Goal: Navigation & Orientation: Find specific page/section

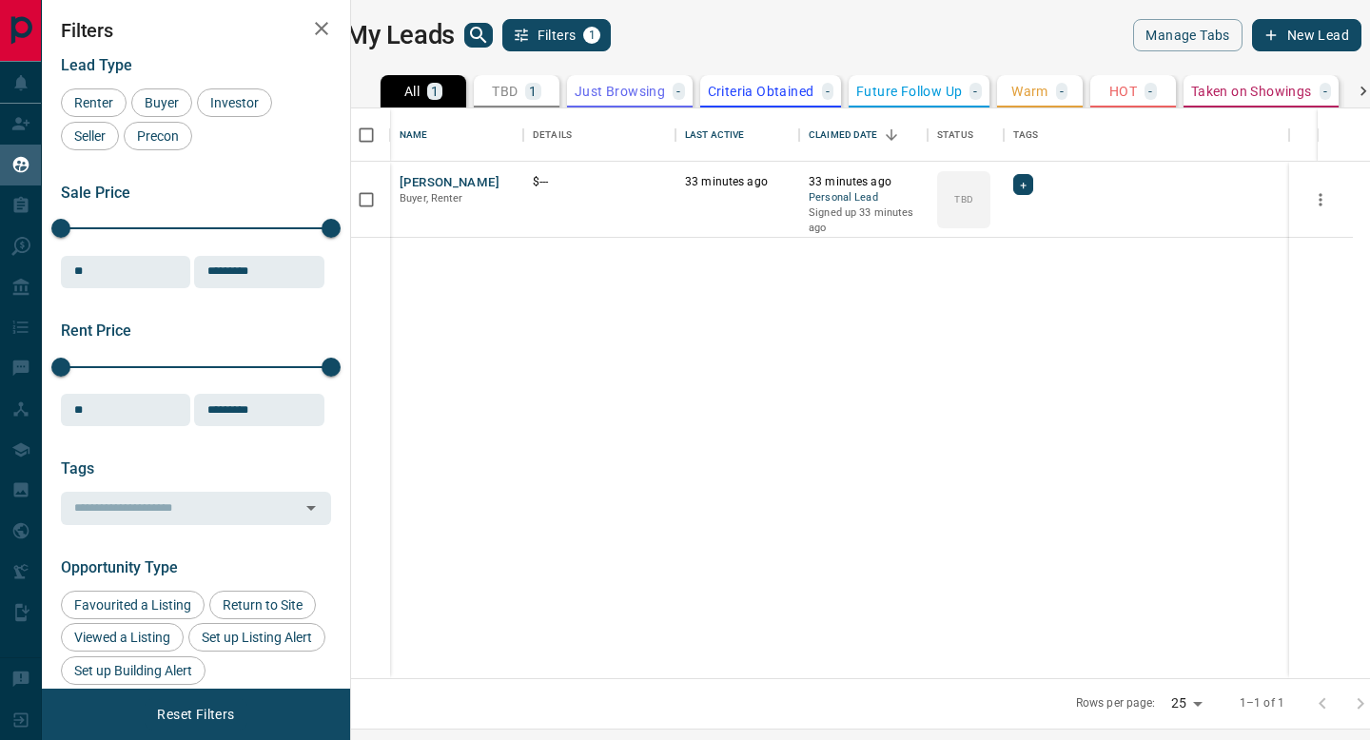
scroll to position [556, 996]
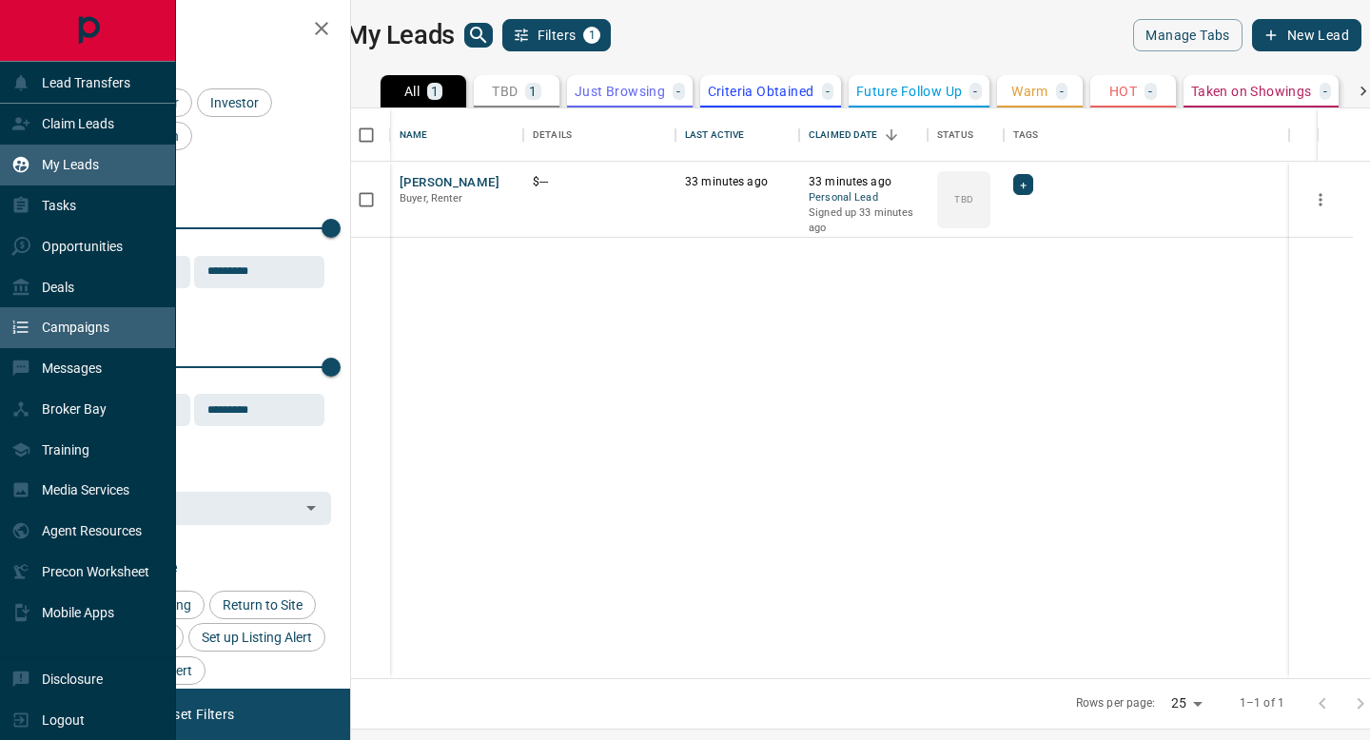
click at [29, 331] on icon at bounding box center [20, 327] width 19 height 19
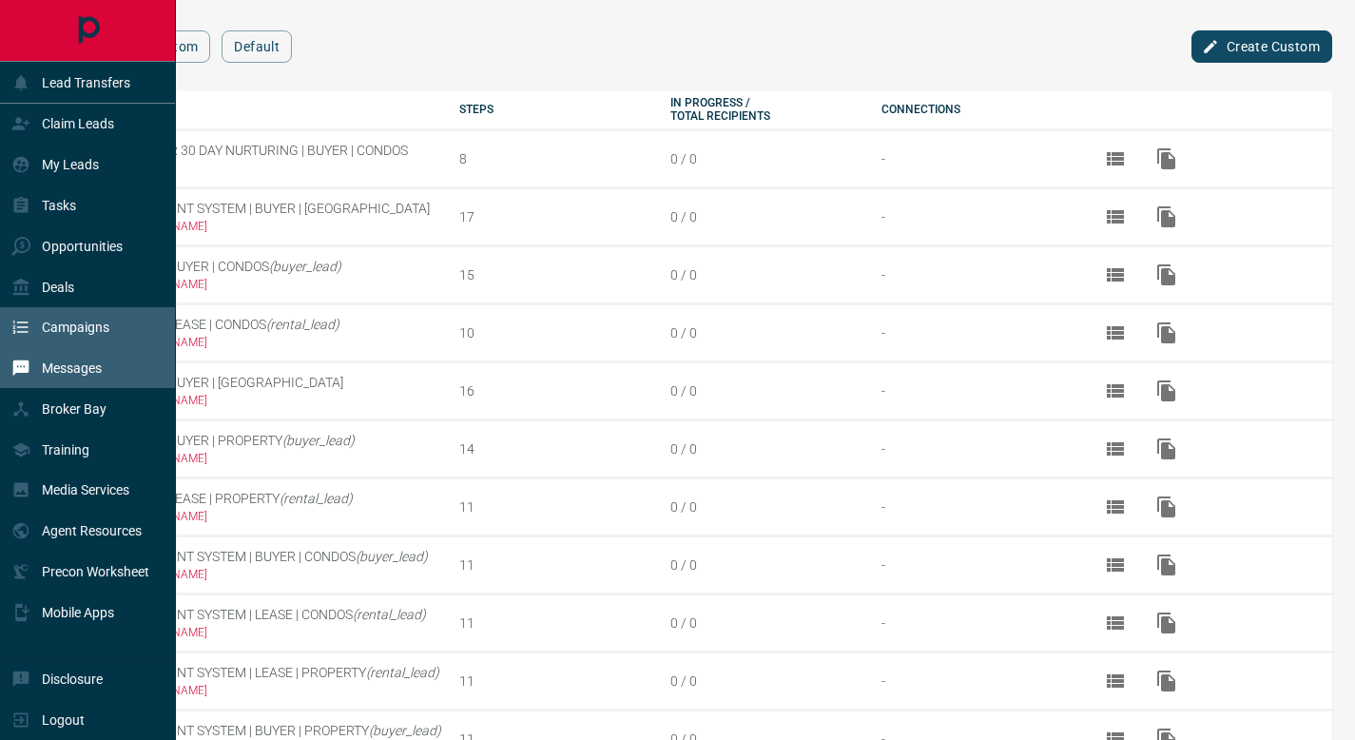
click at [38, 363] on div "Messages" at bounding box center [56, 368] width 90 height 31
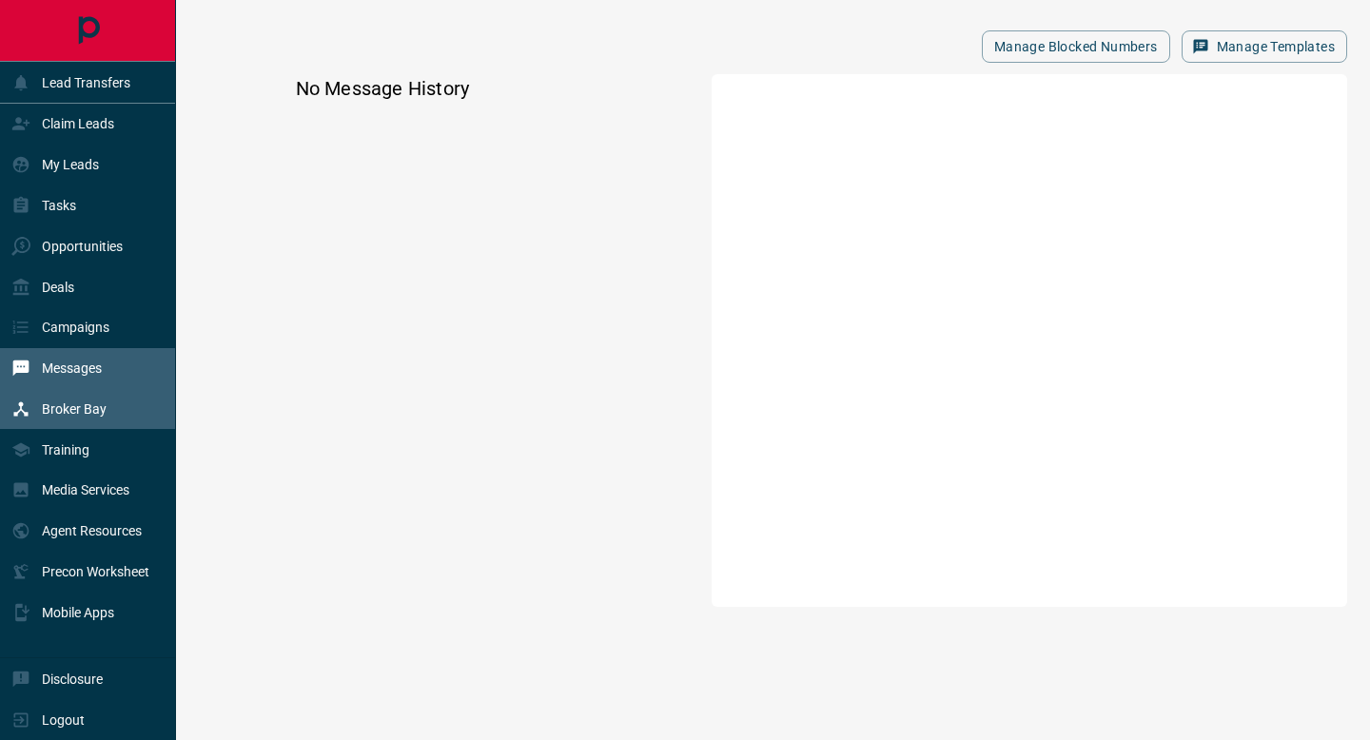
click at [69, 407] on p "Broker Bay" at bounding box center [74, 408] width 65 height 15
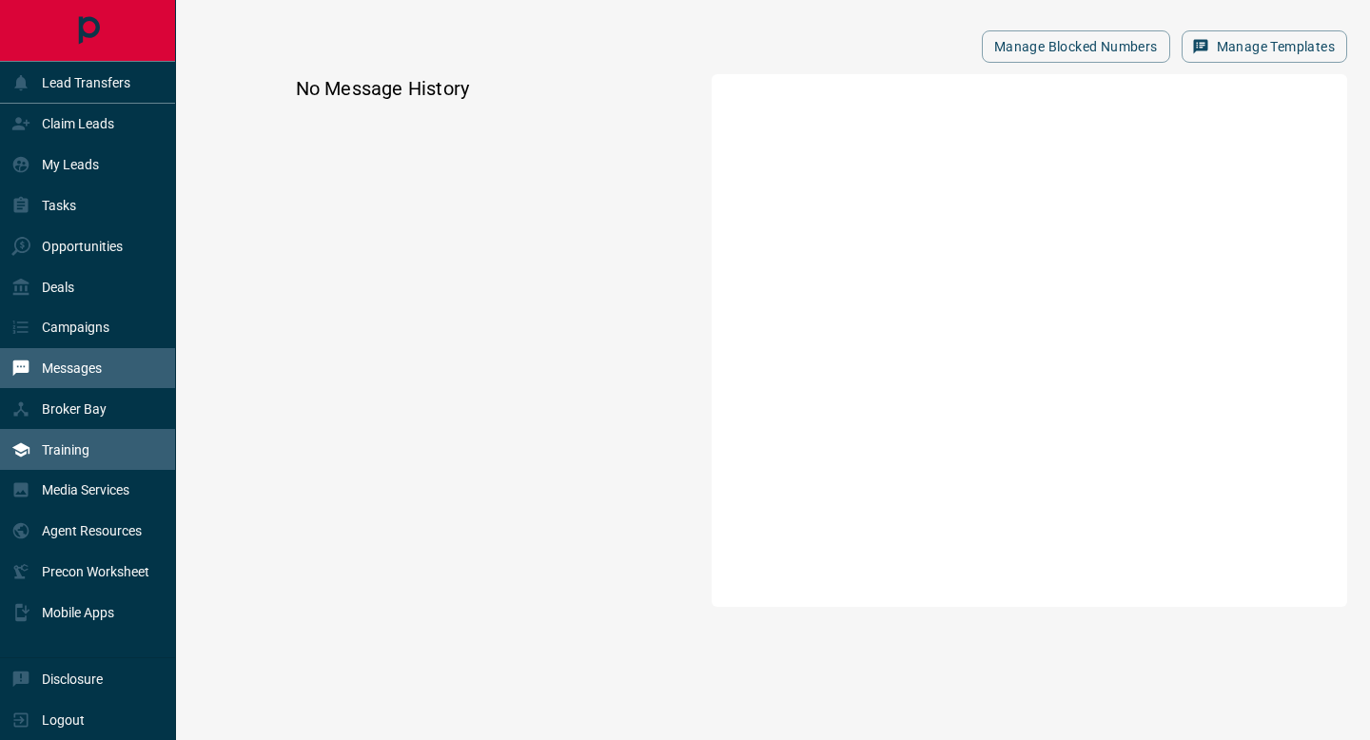
click at [84, 445] on p "Training" at bounding box center [66, 449] width 48 height 15
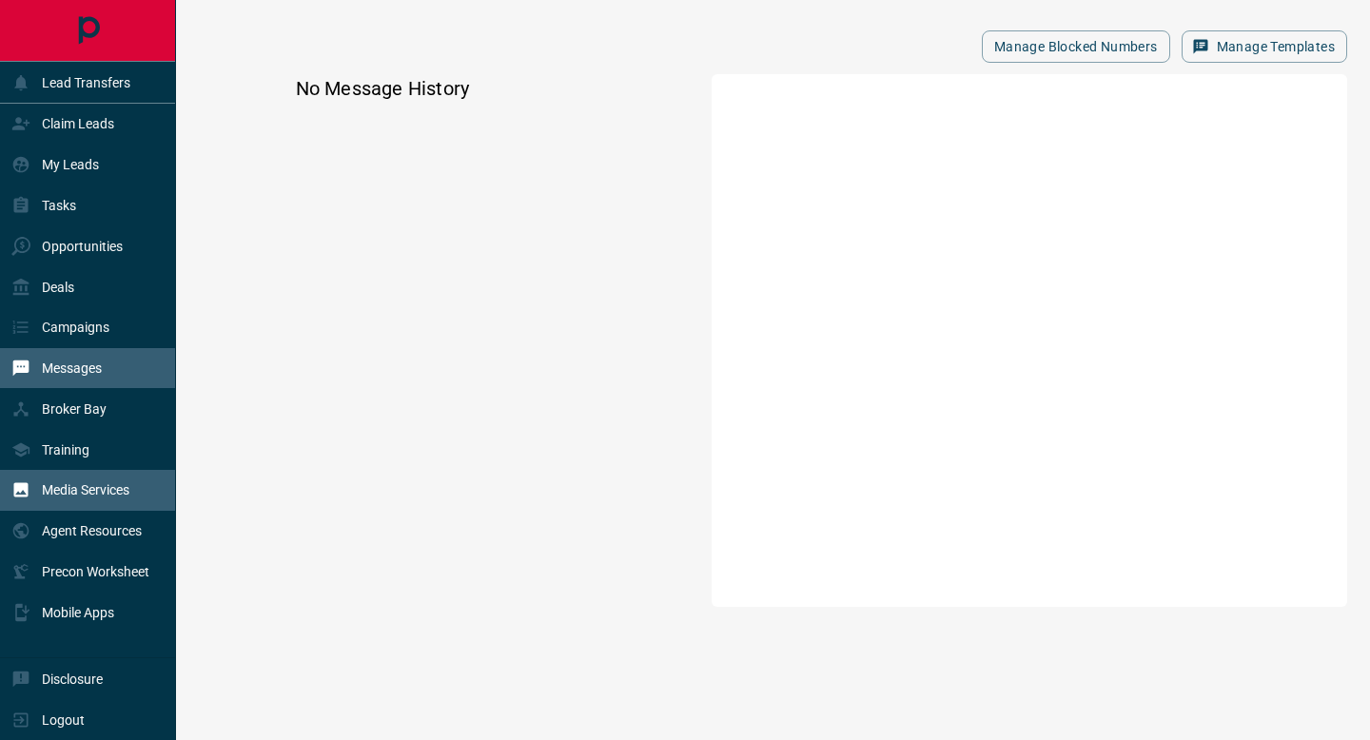
click at [59, 489] on p "Media Services" at bounding box center [86, 489] width 88 height 15
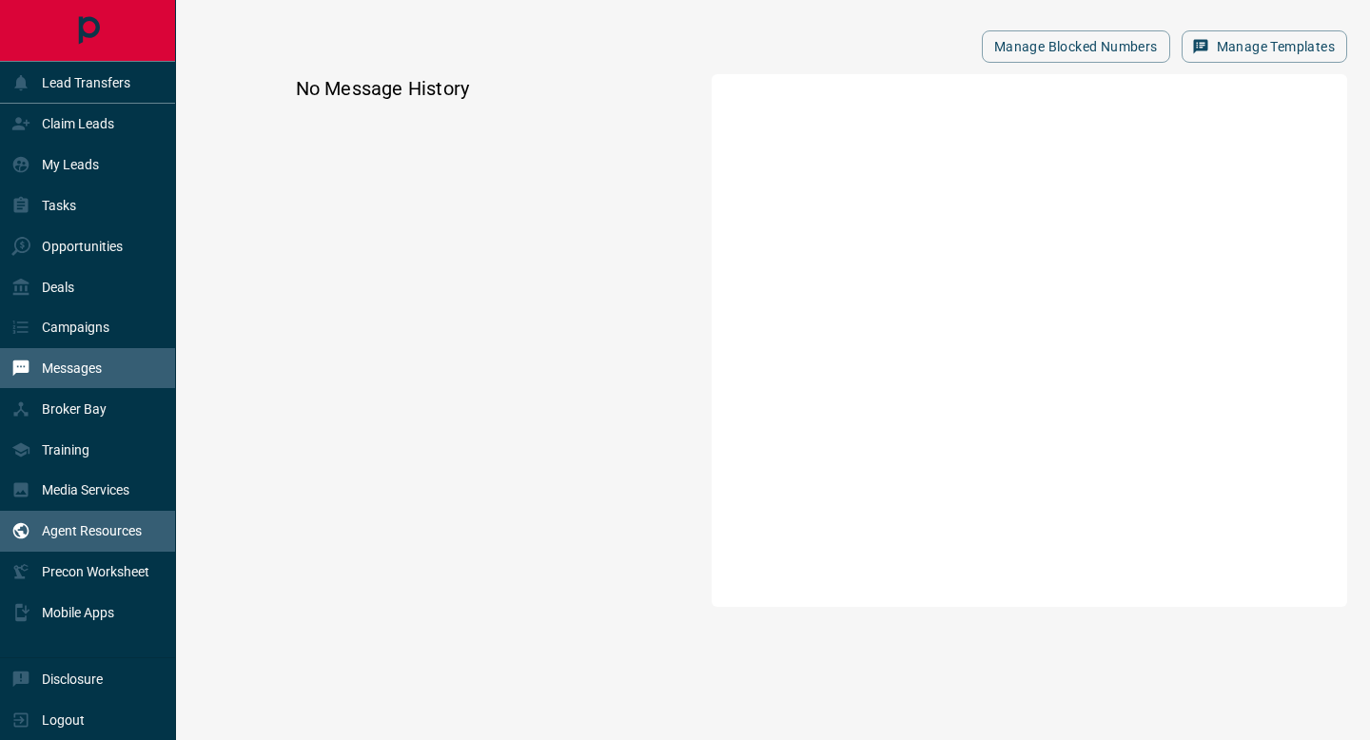
click at [77, 530] on p "Agent Resources" at bounding box center [92, 530] width 100 height 15
